Goal: Information Seeking & Learning: Learn about a topic

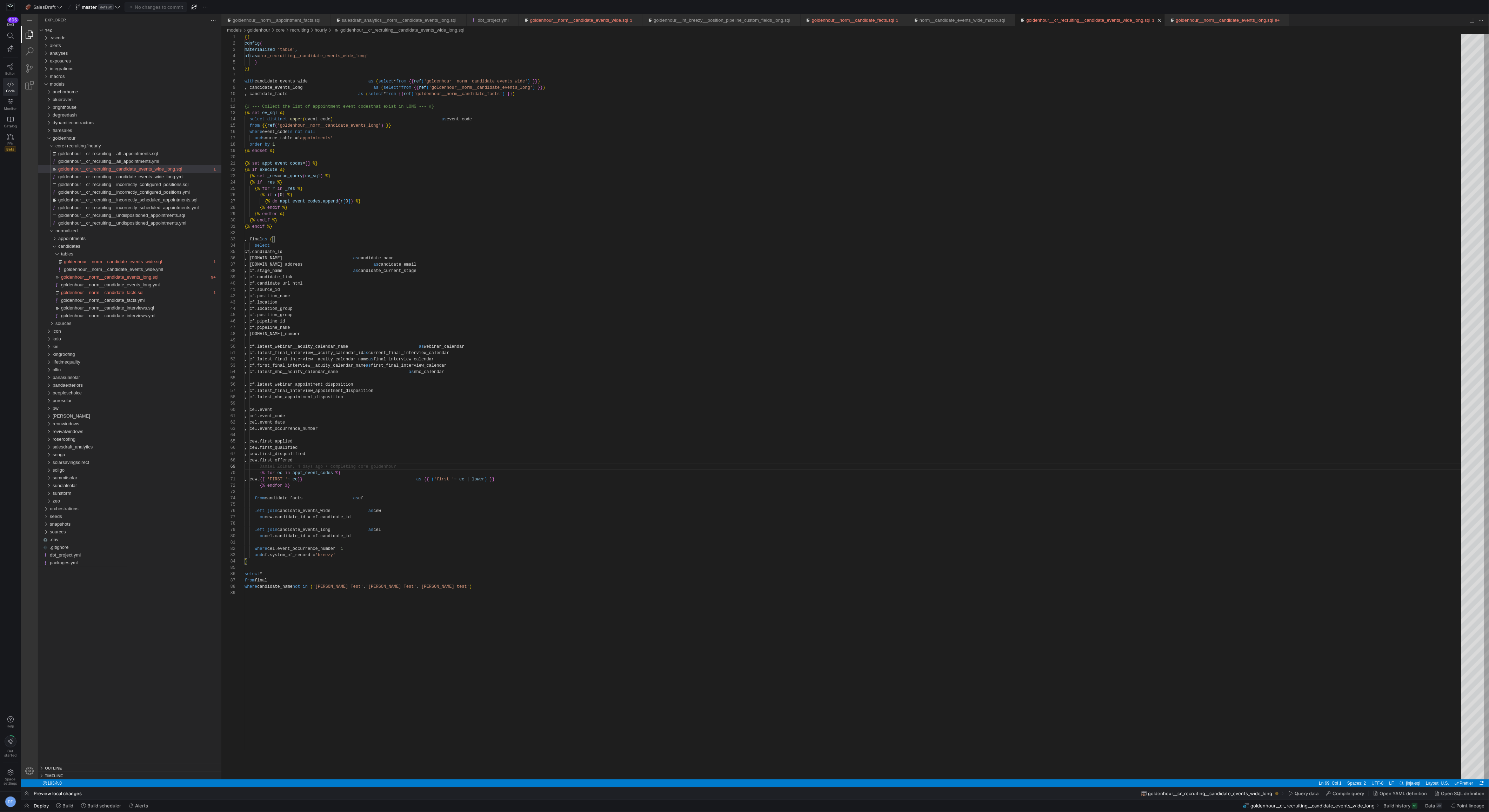
scroll to position [50, 0]
click at [127, 288] on div "goldenhour__norm__candidate_events_long.yml" at bounding box center [141, 284] width 160 height 8
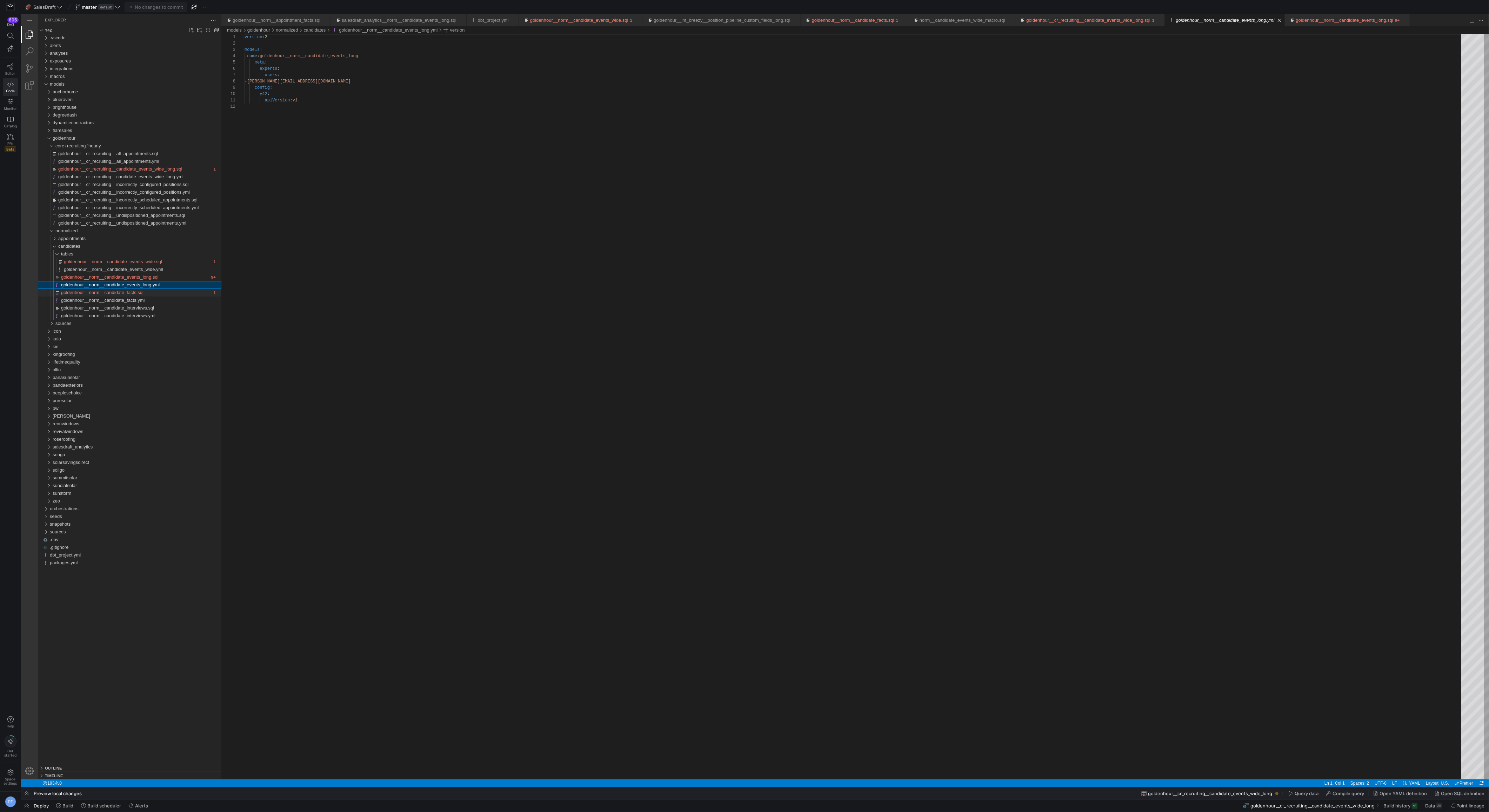
scroll to position [63, 0]
click at [128, 292] on span "goldenhour__norm__candidate_facts.sql" at bounding box center [102, 292] width 83 height 5
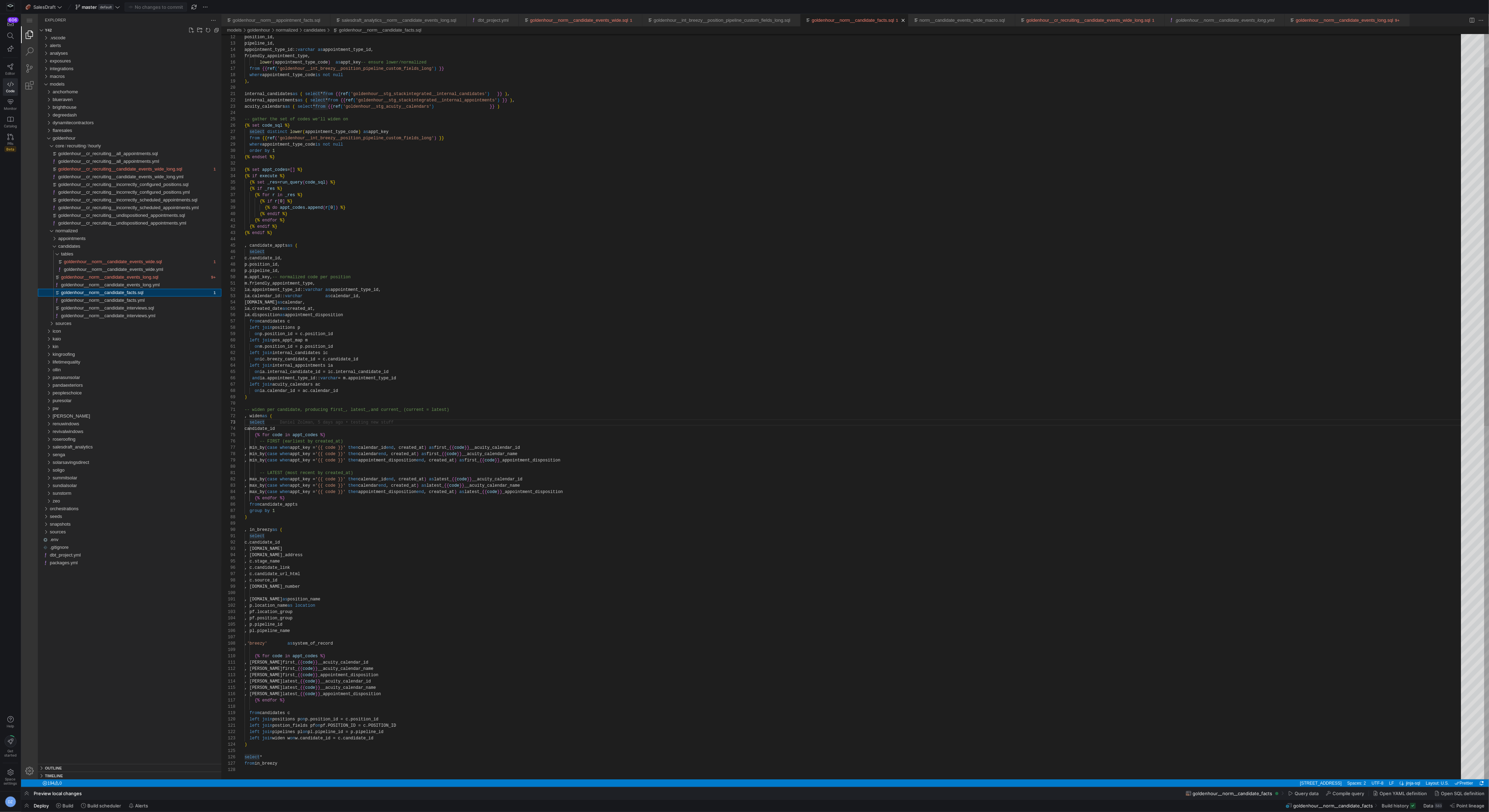
scroll to position [63, 20]
